Goal: Task Accomplishment & Management: Complete application form

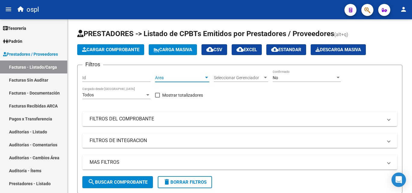
click at [165, 79] on span "Area" at bounding box center [179, 77] width 49 height 5
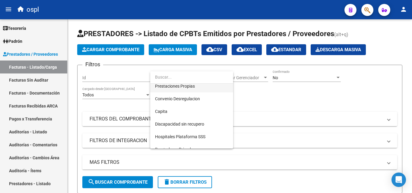
scroll to position [87, 0]
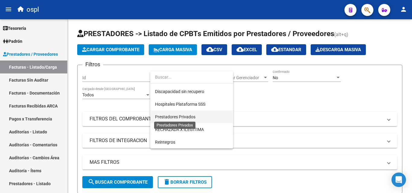
click at [186, 117] on span "Prestadores Privados" at bounding box center [175, 117] width 40 height 5
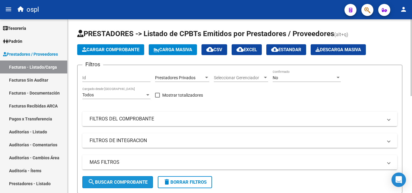
click at [134, 182] on span "search Buscar Comprobante" at bounding box center [118, 182] width 60 height 5
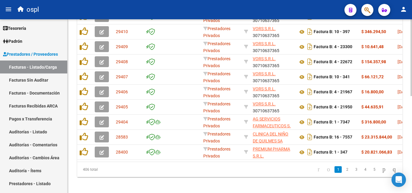
scroll to position [0, 144]
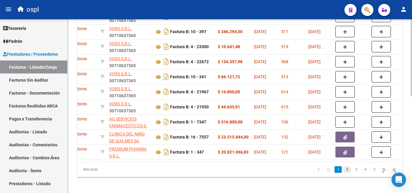
click at [343, 173] on link "2" at bounding box center [346, 169] width 7 height 7
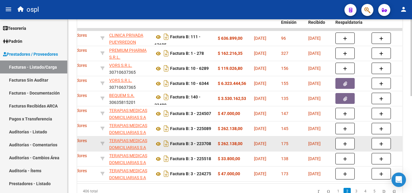
scroll to position [181, 0]
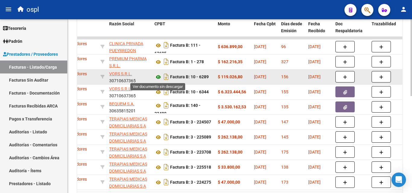
click at [158, 78] on icon at bounding box center [158, 77] width 8 height 7
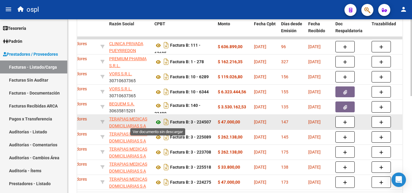
click at [158, 122] on icon at bounding box center [158, 122] width 8 height 7
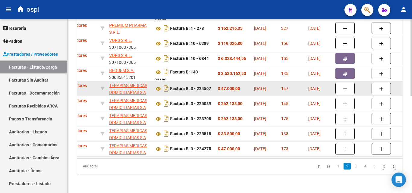
scroll to position [220, 0]
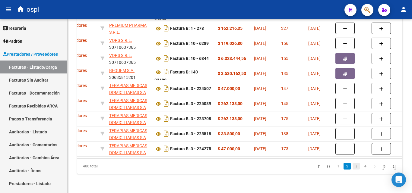
click at [352, 166] on link "3" at bounding box center [355, 166] width 7 height 7
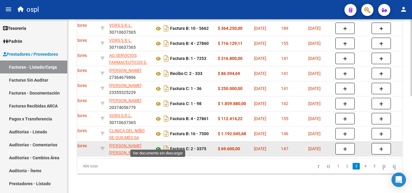
click at [158, 146] on icon at bounding box center [158, 149] width 8 height 7
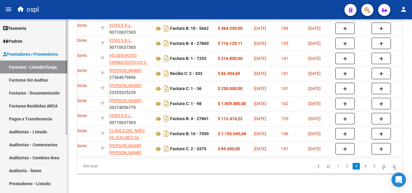
click at [48, 75] on link "Facturas Sin Auditar" at bounding box center [33, 80] width 67 height 13
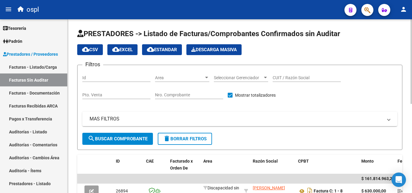
click at [167, 78] on span "Area" at bounding box center [179, 77] width 49 height 5
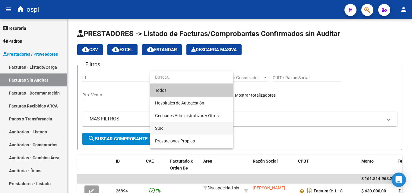
scroll to position [87, 0]
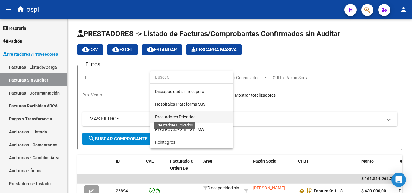
click at [176, 118] on span "Prestadores Privados" at bounding box center [175, 117] width 40 height 5
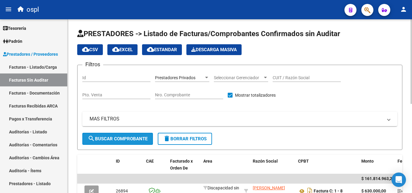
click at [135, 135] on button "search Buscar Comprobante" at bounding box center [117, 139] width 71 height 12
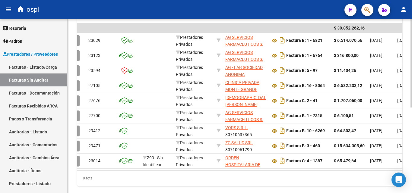
scroll to position [0, 55]
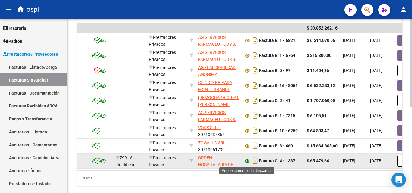
click at [250, 162] on icon at bounding box center [247, 161] width 8 height 7
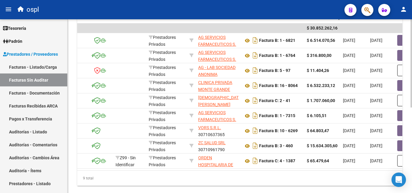
scroll to position [0, 121]
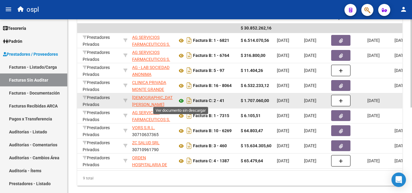
click at [181, 102] on icon at bounding box center [181, 100] width 8 height 7
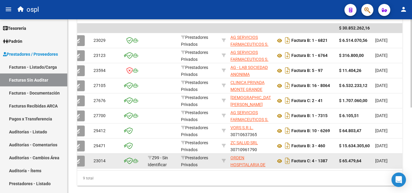
scroll to position [0, 0]
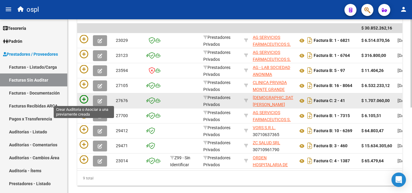
click at [84, 100] on icon at bounding box center [84, 99] width 8 height 8
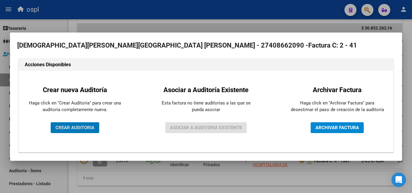
click at [73, 128] on span "CREAR AUDITORIA" at bounding box center [74, 127] width 39 height 5
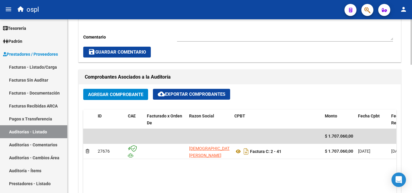
scroll to position [181, 0]
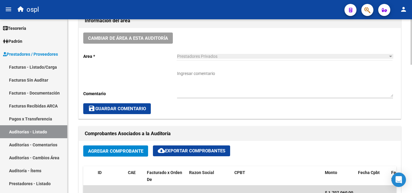
click at [201, 77] on textarea "Ingresar comentario" at bounding box center [285, 84] width 216 height 27
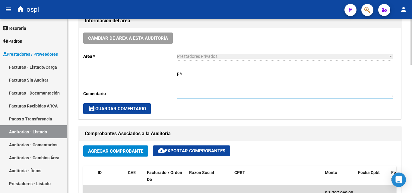
type textarea "p"
click at [205, 84] on textarea "PAGADO FALTA DOCUMENTACION RESPALDATORIA" at bounding box center [285, 84] width 216 height 27
click at [260, 79] on textarea "PAGADO FALTA DOCUMENTACION RESPALDATORIA" at bounding box center [285, 84] width 216 height 27
type textarea "PAGADO FALTA DOCUMENTACION RESPALDATORIA"
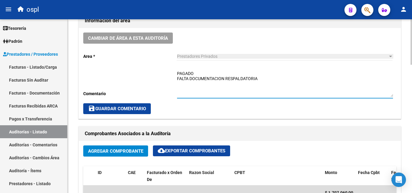
click at [144, 108] on span "save Guardar Comentario" at bounding box center [117, 108] width 58 height 5
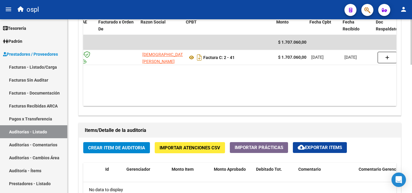
scroll to position [0, 50]
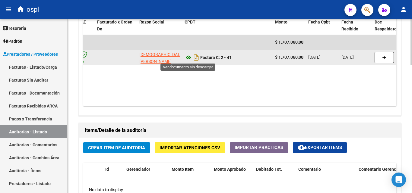
click at [189, 57] on icon at bounding box center [189, 57] width 8 height 7
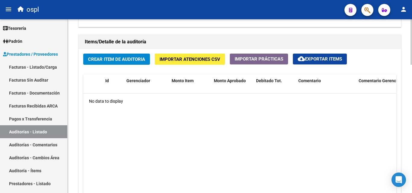
scroll to position [422, 0]
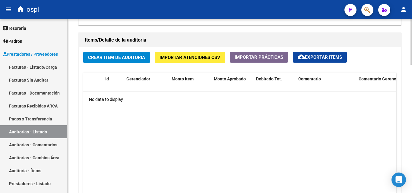
click at [116, 56] on span "Crear Item de Auditoria" at bounding box center [116, 57] width 57 height 5
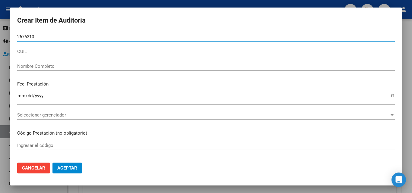
type input "26763104"
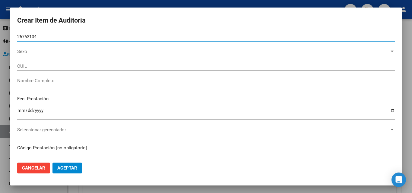
type input "27267631048"
type input "[PERSON_NAME] DE [GEOGRAPHIC_DATA]"
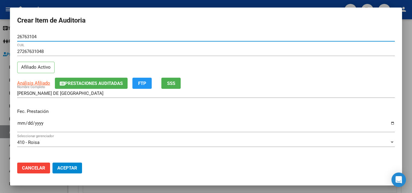
type input "26763104"
click at [18, 124] on input "Ingresar la fecha" at bounding box center [206, 126] width 378 height 10
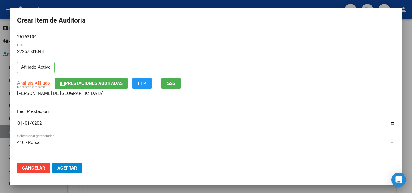
type input "[DATE]"
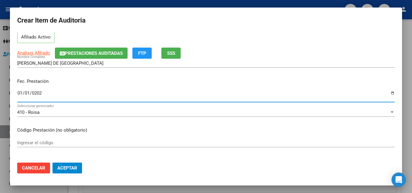
click at [38, 140] on input "Ingresar el código" at bounding box center [206, 142] width 378 height 5
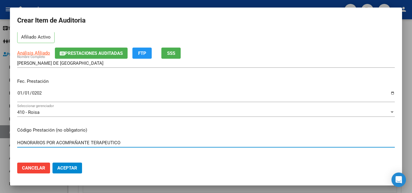
click at [89, 142] on input "HONORARIOS POR ACOMPAÑANTE TERAPEUTICO" at bounding box center [206, 142] width 378 height 5
click at [136, 142] on input "HONORARIOS POR ACOMPAÑAMIENTO TERAPEUTICO" at bounding box center [206, 142] width 378 height 5
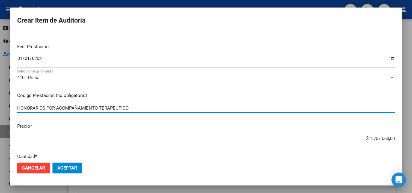
scroll to position [90, 0]
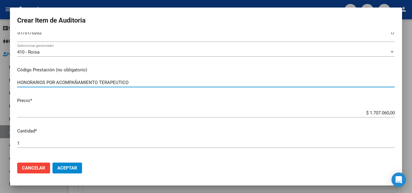
type input "HONORARIOS POR ACOMPAÑAMIENTO TERAPEUTICO"
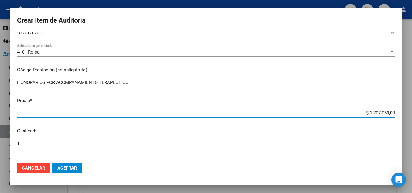
drag, startPoint x: 363, startPoint y: 114, endPoint x: 405, endPoint y: 109, distance: 42.4
click at [405, 109] on div "Crear Item de Auditoria 26763104 Nro Documento 27267631048 CUIL Afiliado Activo…" at bounding box center [206, 96] width 412 height 193
type input "$ 0,01"
type input "$ 0,12"
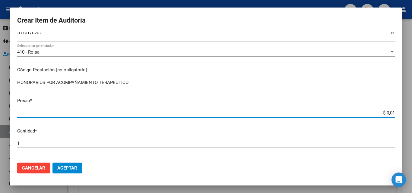
type input "$ 0,12"
type input "$ 1,23"
type input "$ 12,37"
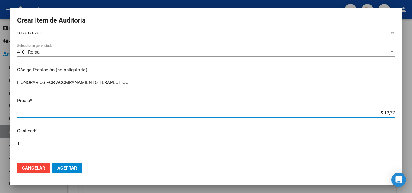
type input "$ 123,70"
type input "$ 1.237,00"
type input "$ 12.370,00"
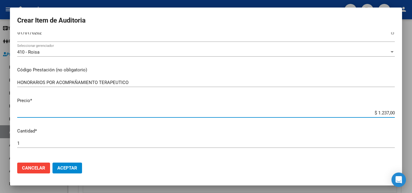
type input "$ 12.370,00"
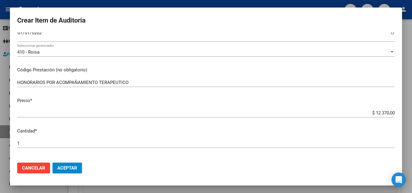
click at [60, 147] on div "1 Ingresar la cantidad" at bounding box center [206, 143] width 378 height 9
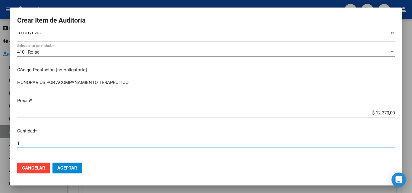
type input "13"
type input "$ 160.810,00"
type input "138"
type input "$ 1.707.060,00"
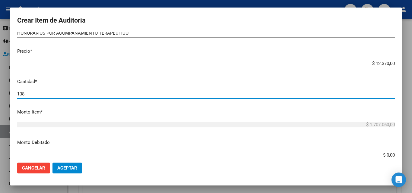
scroll to position [151, 0]
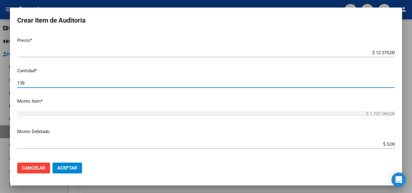
type input "138"
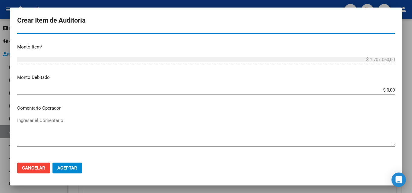
scroll to position [241, 0]
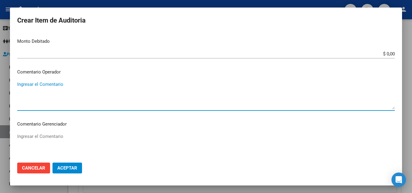
click at [55, 90] on textarea "Ingresar el Comentario" at bounding box center [206, 95] width 378 height 28
drag, startPoint x: 115, startPoint y: 90, endPoint x: 17, endPoint y: 98, distance: 98.1
click at [17, 98] on textarea "PAGADO SE PIDIO DOCUMENTACION RESPALDATORIA" at bounding box center [206, 95] width 378 height 28
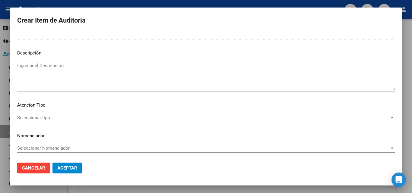
scroll to position [365, 0]
type textarea "PAGADO"
click at [41, 119] on span "Seleccionar tipo" at bounding box center [203, 117] width 372 height 5
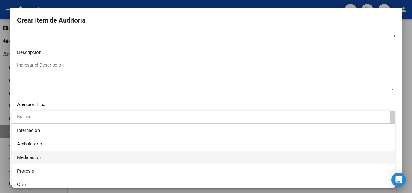
scroll to position [18, 0]
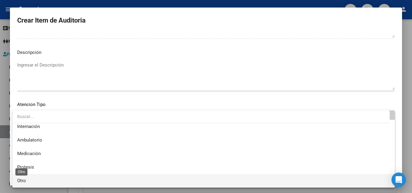
click at [17, 181] on span "Otro" at bounding box center [21, 180] width 9 height 5
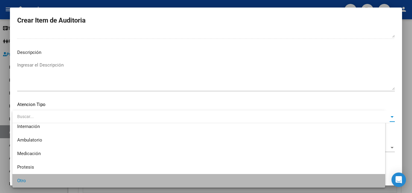
scroll to position [17, 0]
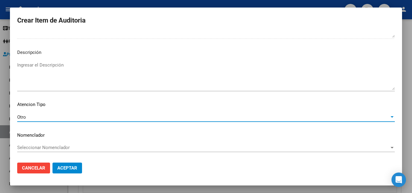
click at [68, 169] on span "Aceptar" at bounding box center [67, 168] width 20 height 5
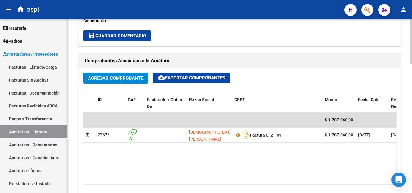
scroll to position [181, 0]
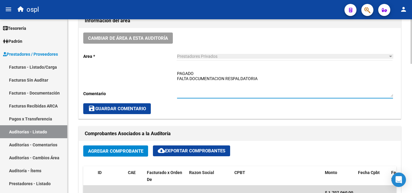
click at [272, 82] on textarea "PAGADO FALTA DOCUMENTACION RESPALDATORIA" at bounding box center [285, 84] width 216 height 27
type textarea "PAGADO FALTA DOCUMENTACION RESPALDATORIA PARA CARGAR"
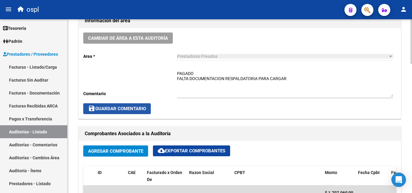
click at [140, 112] on span "save Guardar Comentario" at bounding box center [117, 108] width 58 height 5
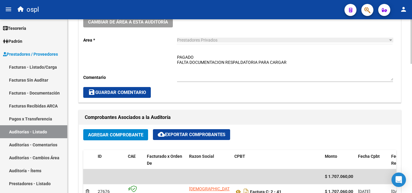
scroll to position [121, 0]
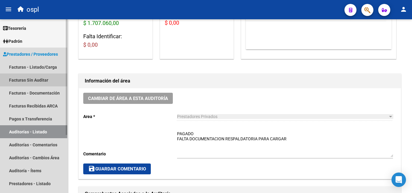
click at [40, 78] on link "Facturas Sin Auditar" at bounding box center [33, 80] width 67 height 13
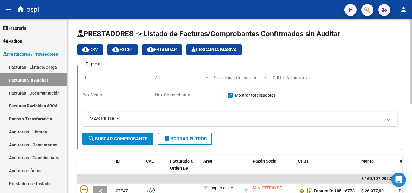
click at [184, 80] on span "Area" at bounding box center [179, 77] width 49 height 5
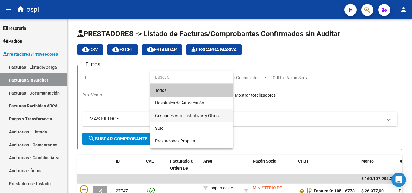
scroll to position [87, 0]
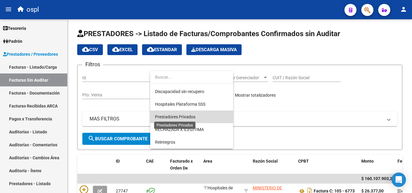
click at [181, 117] on span "Prestadores Privados" at bounding box center [175, 117] width 40 height 5
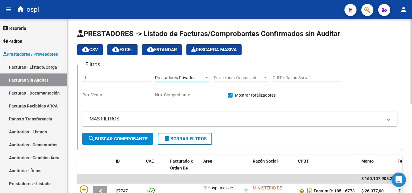
click at [128, 136] on span "search Buscar Comprobante" at bounding box center [118, 138] width 60 height 5
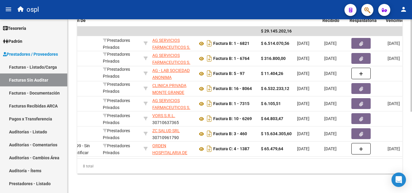
scroll to position [0, 102]
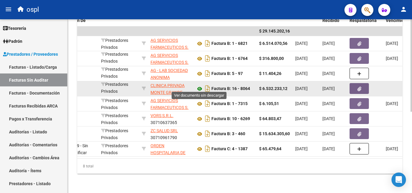
click at [200, 85] on icon at bounding box center [200, 88] width 8 height 7
click at [356, 87] on button "button" at bounding box center [358, 88] width 19 height 11
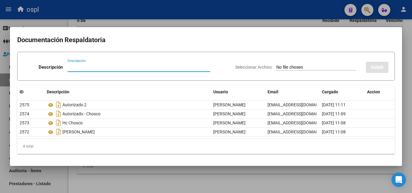
click at [173, 17] on div at bounding box center [206, 96] width 412 height 193
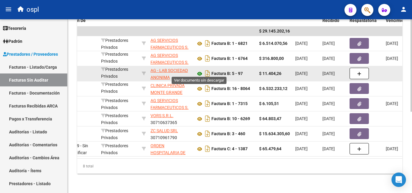
click at [201, 71] on icon at bounding box center [200, 73] width 8 height 7
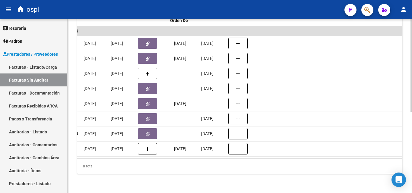
scroll to position [0, 0]
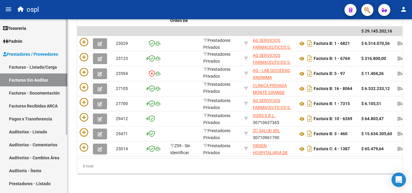
click at [52, 70] on link "Facturas - Listado/Carga" at bounding box center [33, 67] width 67 height 13
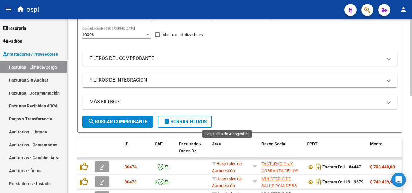
scroll to position [181, 0]
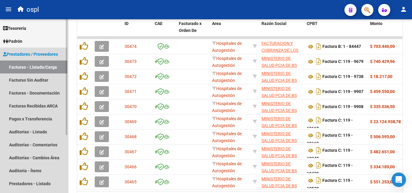
click at [44, 65] on link "Facturas - Listado/Carga" at bounding box center [33, 67] width 67 height 13
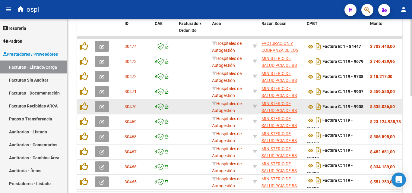
scroll to position [30, 0]
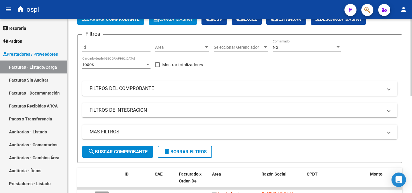
click at [141, 86] on mat-panel-title "FILTROS DEL COMPROBANTE" at bounding box center [236, 88] width 293 height 7
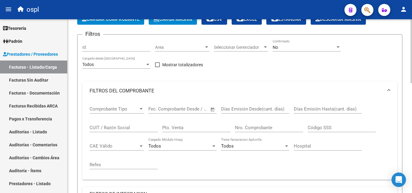
click at [244, 126] on input "Nro. Comprobante" at bounding box center [269, 127] width 68 height 5
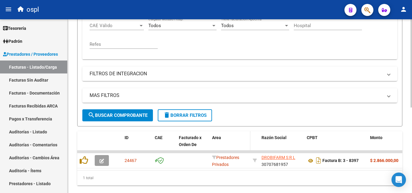
scroll to position [168, 0]
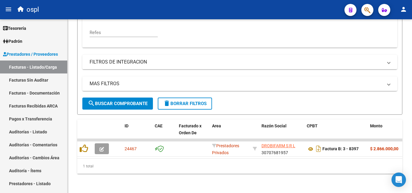
type input "8397"
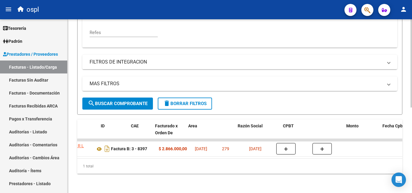
scroll to position [0, 24]
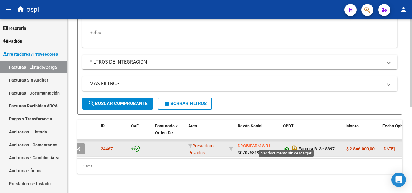
click at [286, 146] on icon at bounding box center [287, 149] width 8 height 7
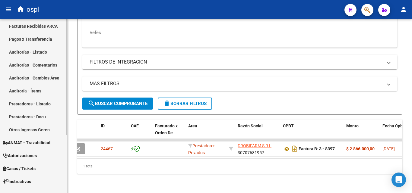
scroll to position [88, 0]
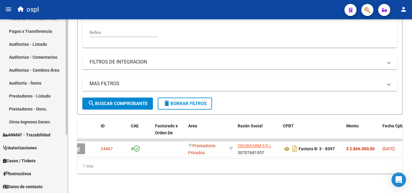
click at [45, 137] on span "ANMAT - Trazabilidad" at bounding box center [26, 135] width 47 height 7
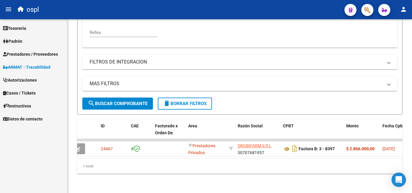
scroll to position [0, 0]
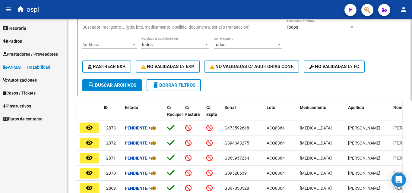
scroll to position [17, 0]
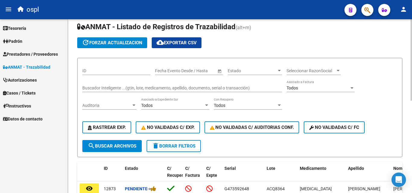
click at [171, 86] on input "Buscador Inteligente ...(gtin, lote, medicamento, apellido, documento, serial o…" at bounding box center [182, 88] width 200 height 5
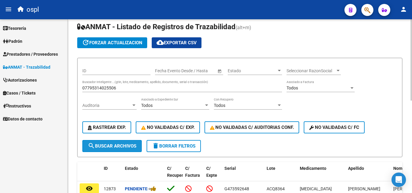
click at [122, 144] on span "search Buscar Archivos" at bounding box center [112, 146] width 49 height 5
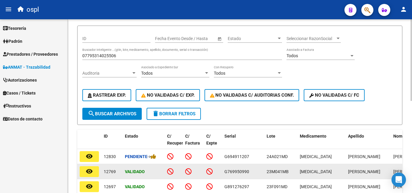
scroll to position [47, 0]
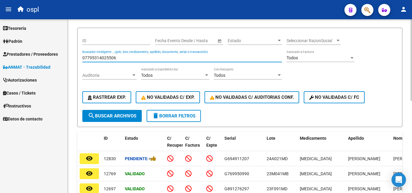
click at [86, 60] on input "07795314025506" at bounding box center [182, 57] width 200 height 5
click at [85, 59] on input "07795314025506" at bounding box center [182, 57] width 200 height 5
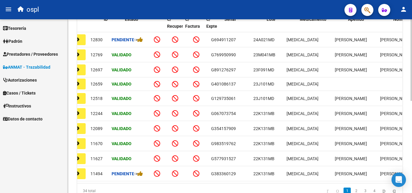
scroll to position [0, 0]
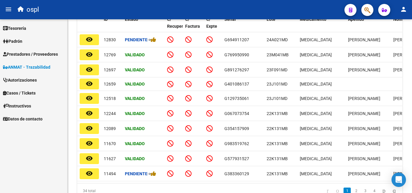
type input "7795314025506"
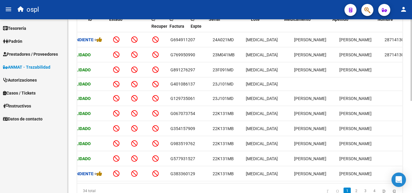
scroll to position [0, 4]
